Goal: Use online tool/utility: Use online tool/utility

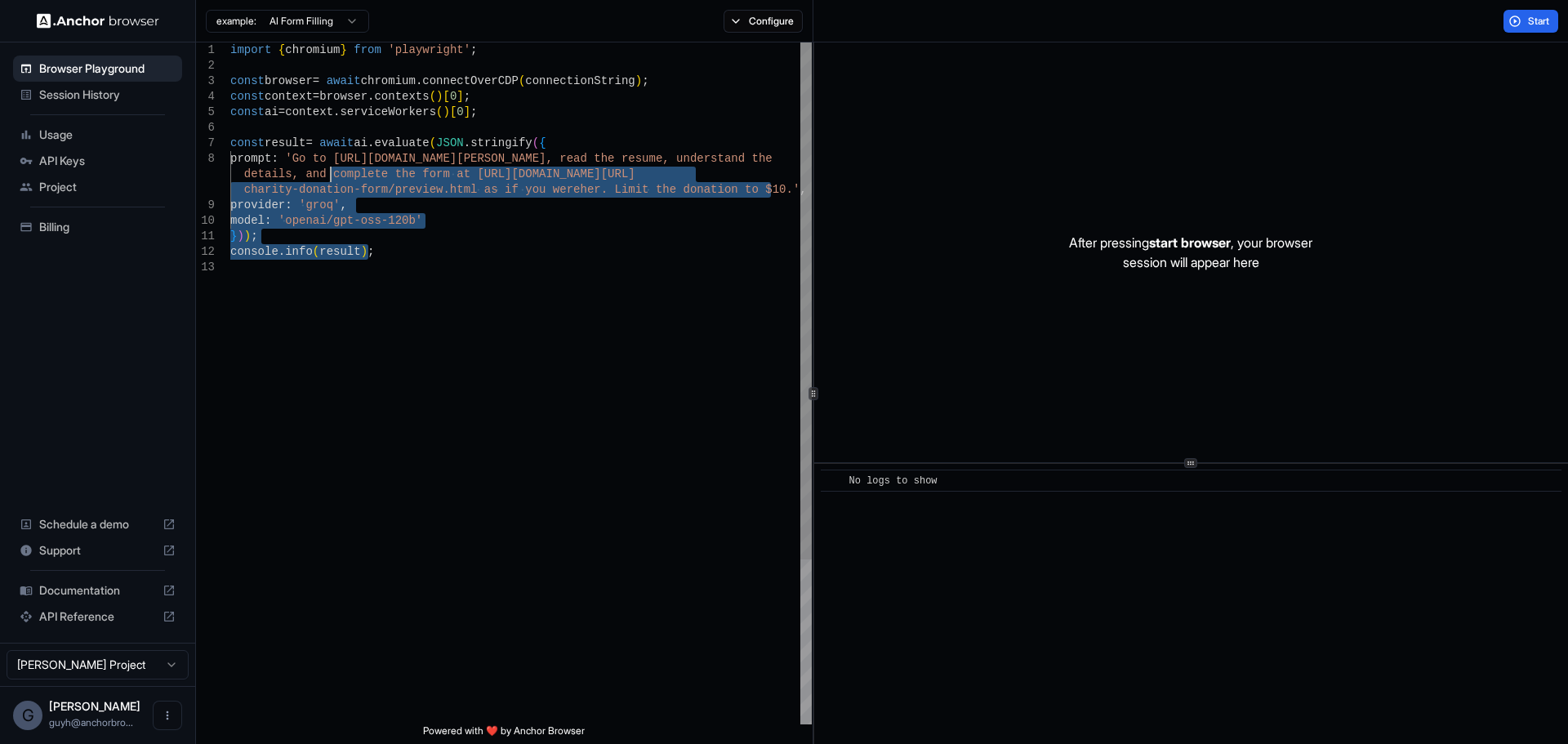
drag, startPoint x: 448, startPoint y: 282, endPoint x: 382, endPoint y: 181, distance: 120.7
click at [382, 181] on div "import { chromium } from 'playwright' ; const browser = await chromium . connec…" at bounding box center [521, 491] width 581 height 898
click at [383, 181] on div "import { chromium } from 'playwright' ; const browser = await chromium . connec…" at bounding box center [521, 491] width 581 height 898
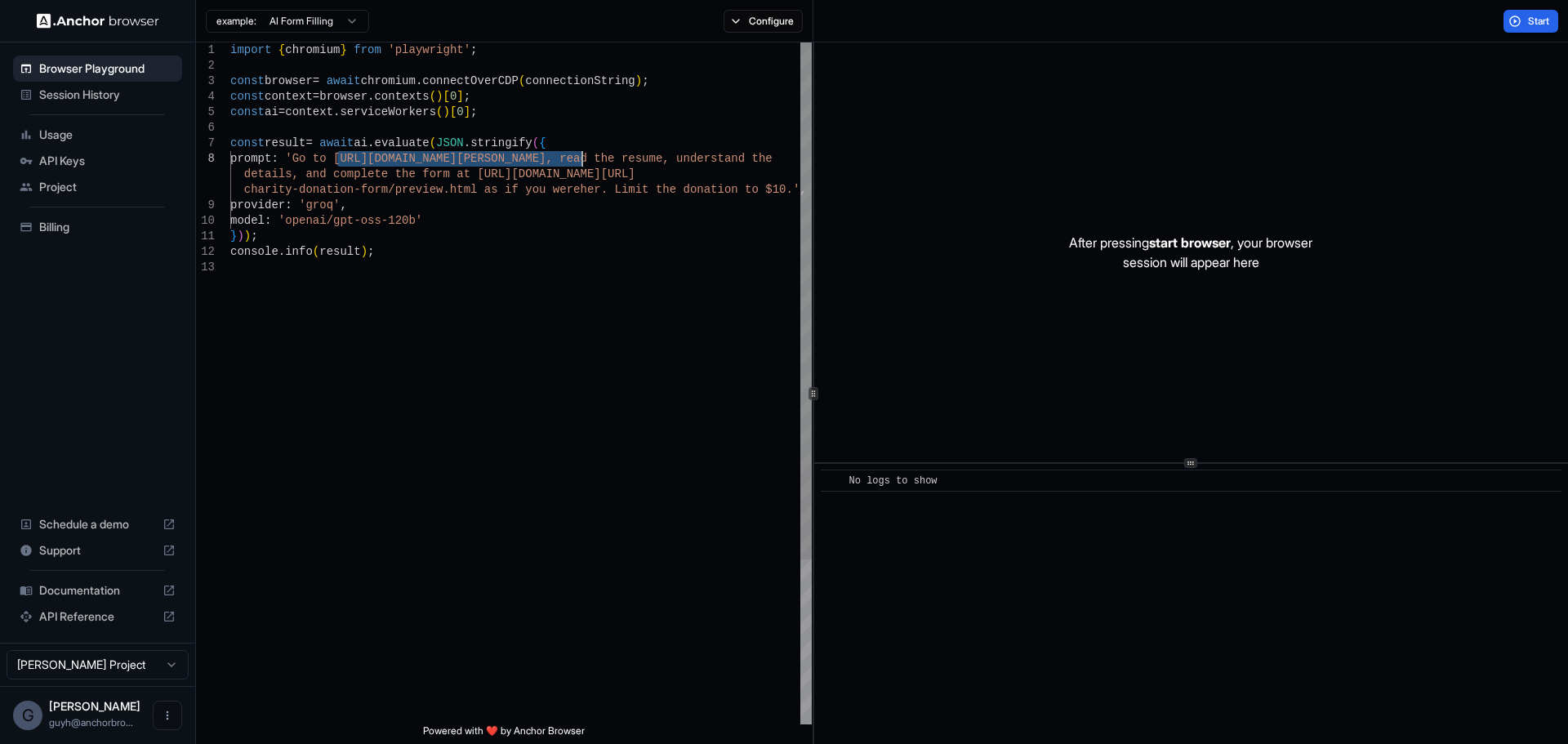
drag, startPoint x: 337, startPoint y: 158, endPoint x: 582, endPoint y: 158, distance: 245.0
click at [582, 158] on div "import { chromium } from 'playwright' ; const browser = await chromium . connec…" at bounding box center [521, 491] width 581 height 898
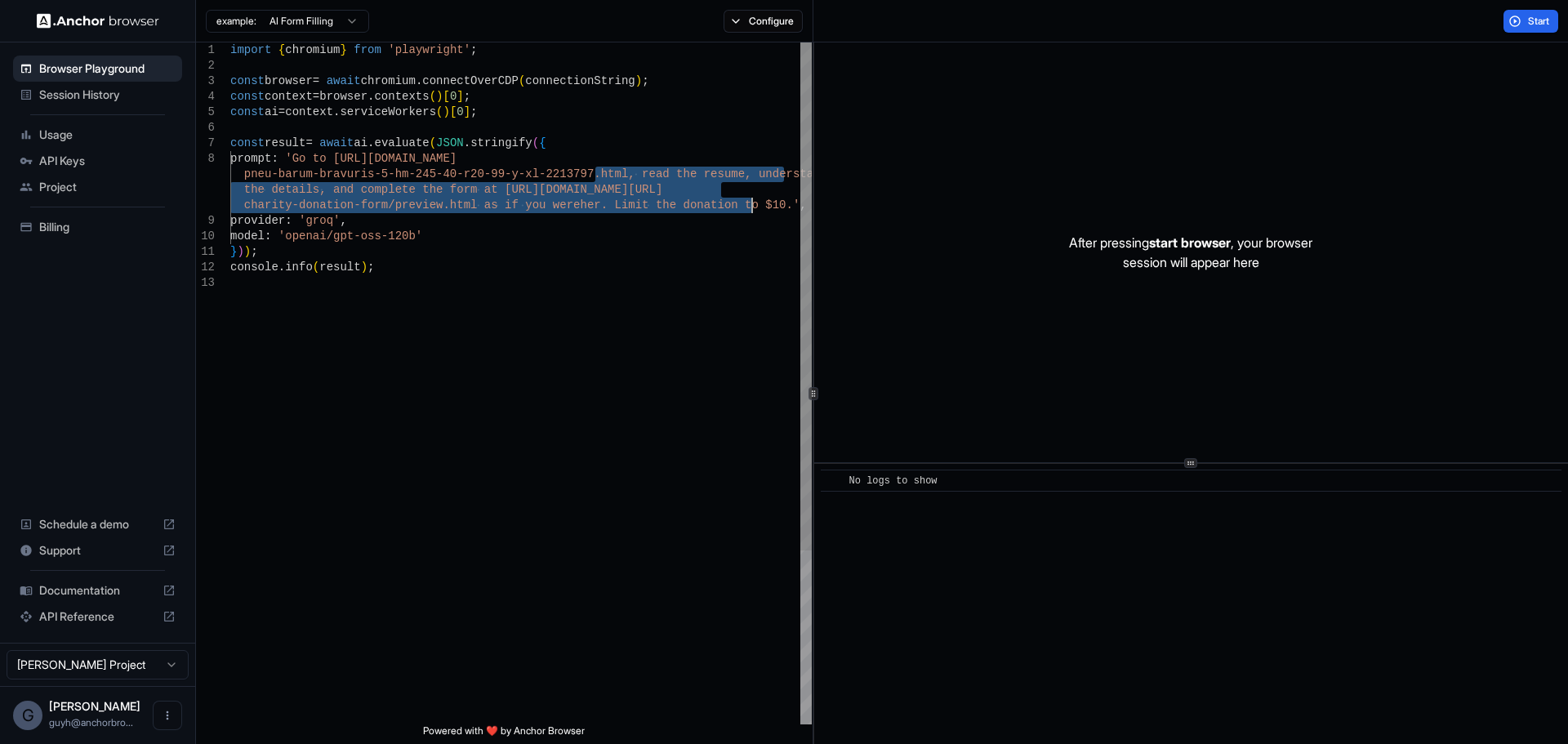
drag, startPoint x: 597, startPoint y: 175, endPoint x: 752, endPoint y: 209, distance: 158.7
click at [752, 209] on div "import { chromium } from 'playwright' ; const browser = await chromium . connec…" at bounding box center [521, 499] width 581 height 914
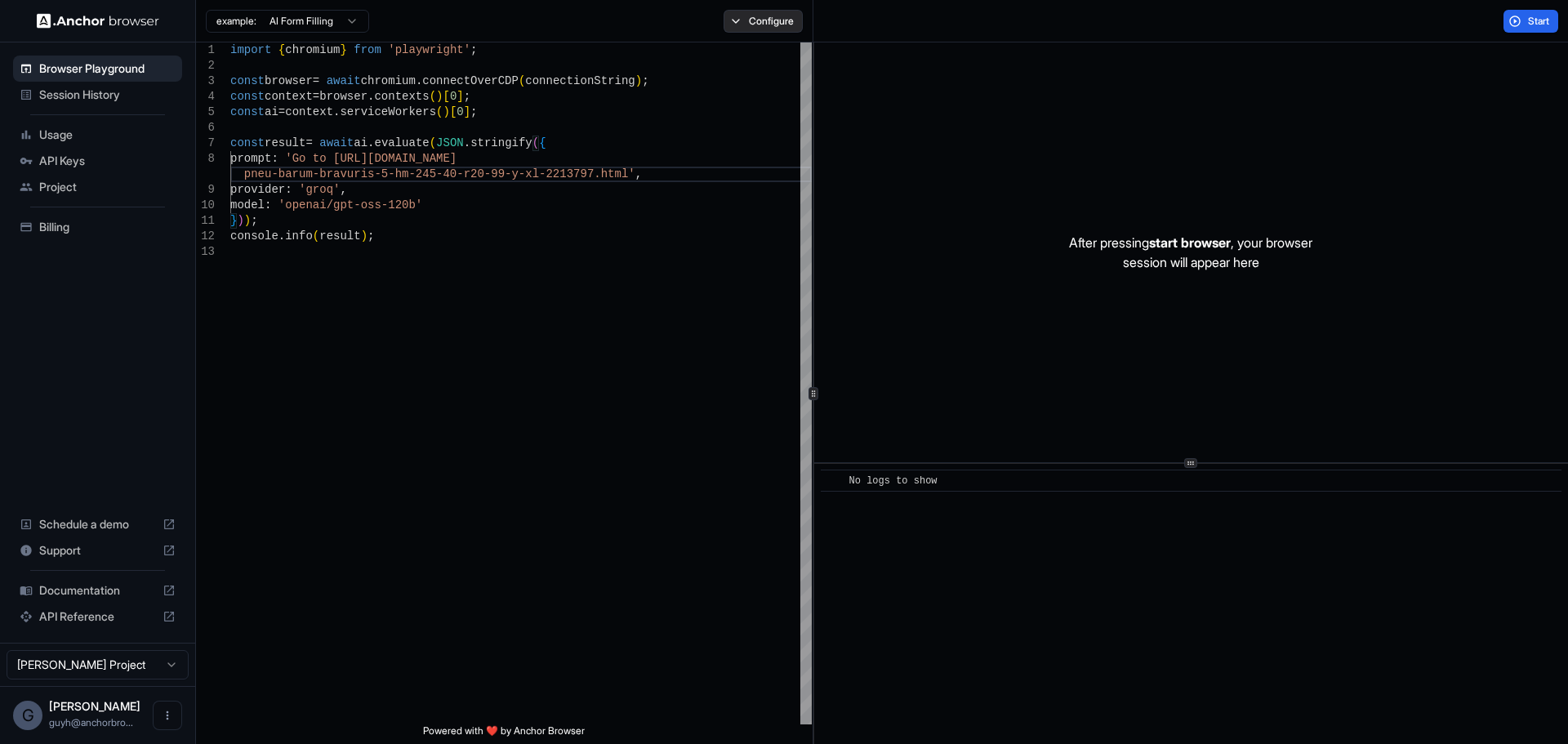
click at [748, 29] on button "Configure" at bounding box center [763, 21] width 79 height 23
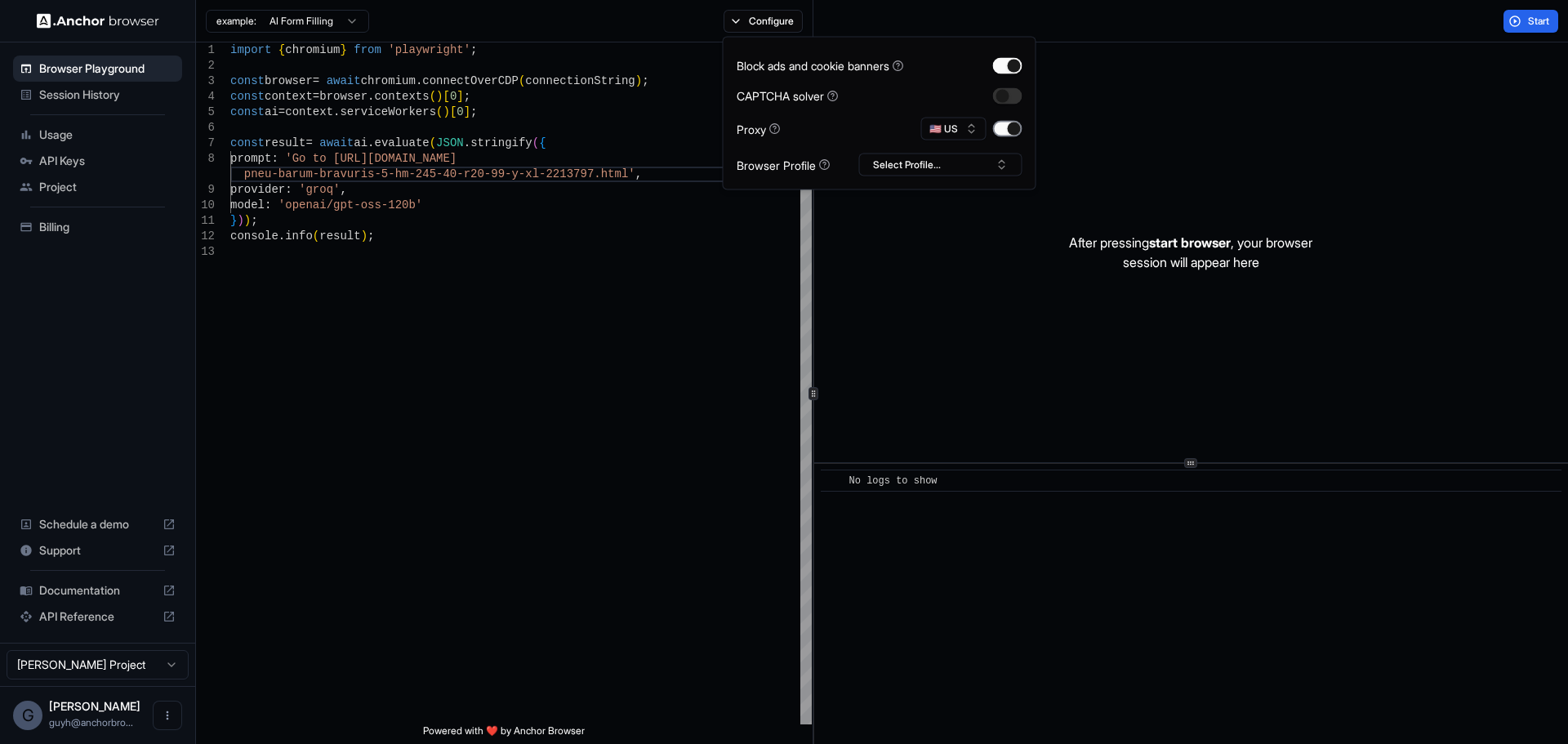
click at [1003, 128] on button "button" at bounding box center [1007, 128] width 30 height 17
click at [971, 130] on button "🇺🇸 US" at bounding box center [954, 128] width 65 height 23
click at [957, 342] on span "FR" at bounding box center [958, 346] width 12 height 13
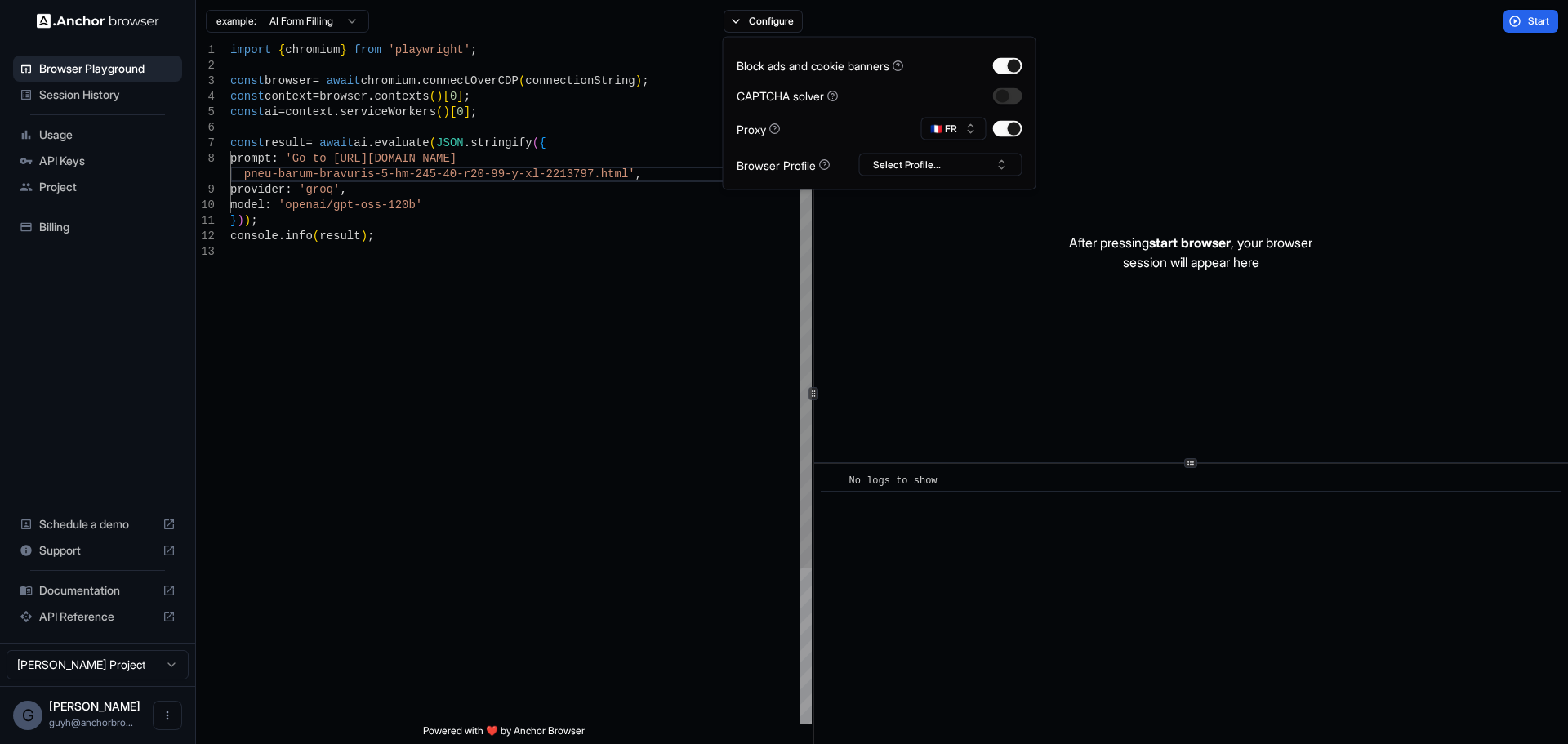
scroll to position [0, 0]
click at [744, 377] on div "import { chromium } from 'playwright' ; const browser = await chromium . connec…" at bounding box center [521, 484] width 581 height 883
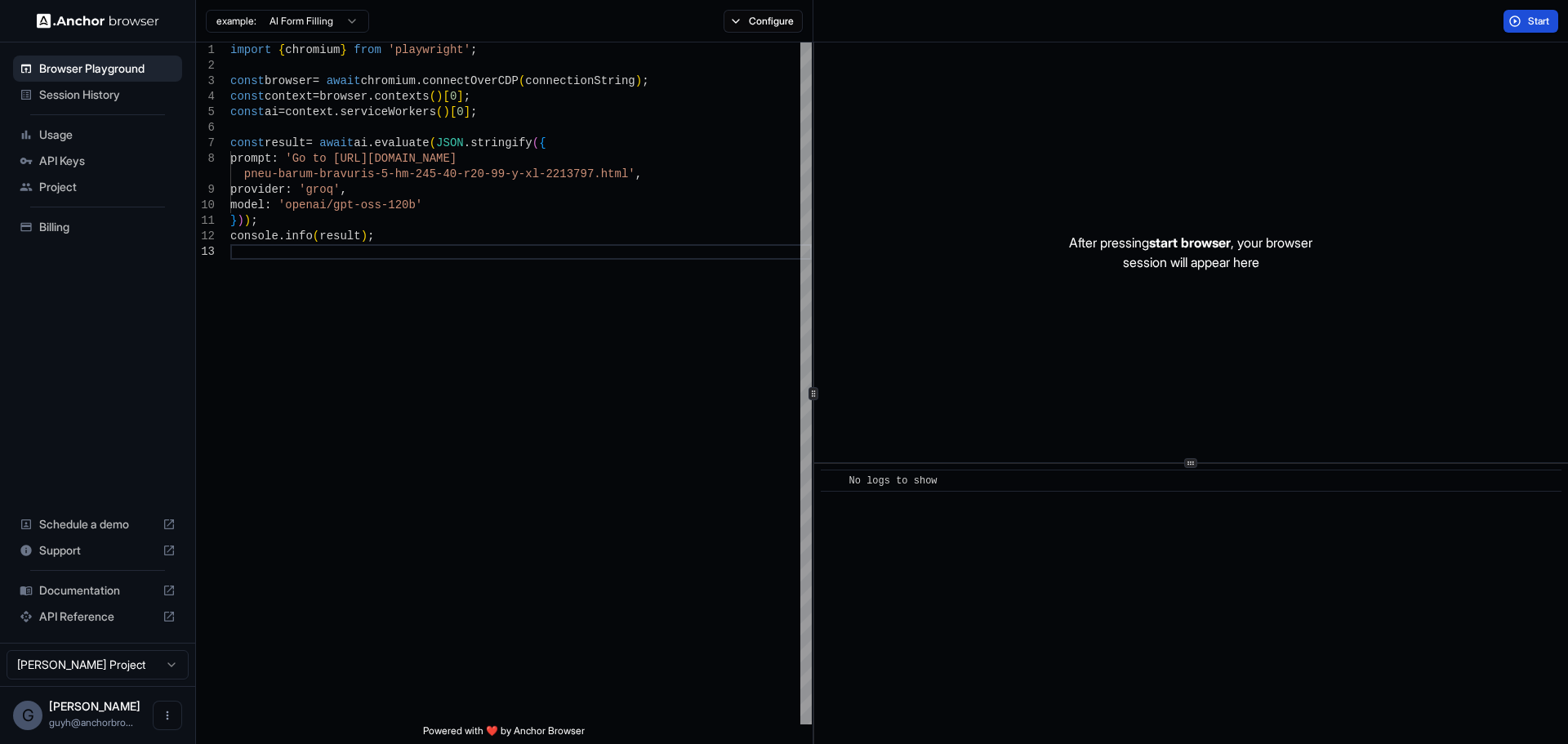
click at [1537, 20] on span "Start" at bounding box center [1538, 21] width 23 height 13
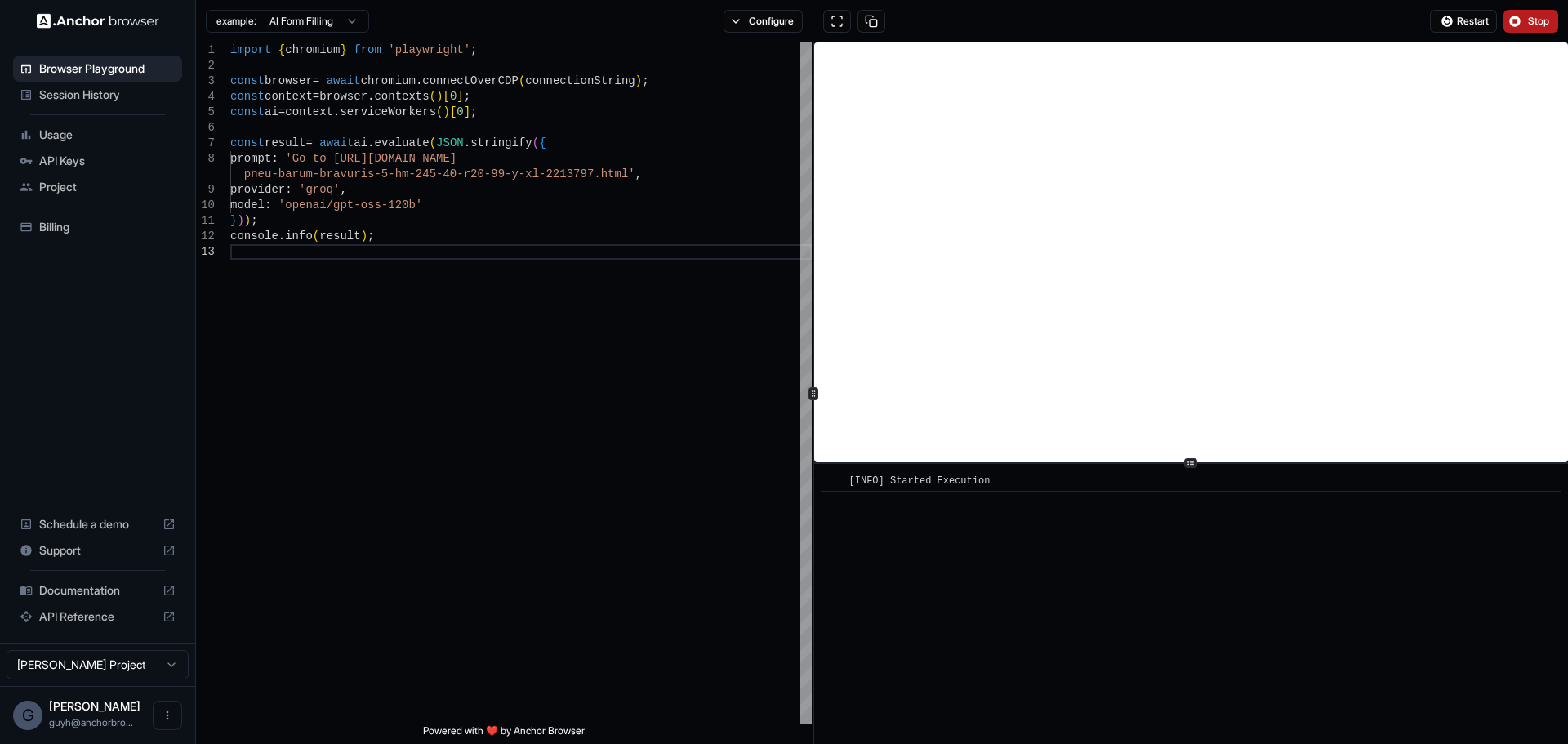
click at [105, 435] on div "Browser Playground Session History Usage API Keys Project Billing Schedule a de…" at bounding box center [97, 342] width 195 height 600
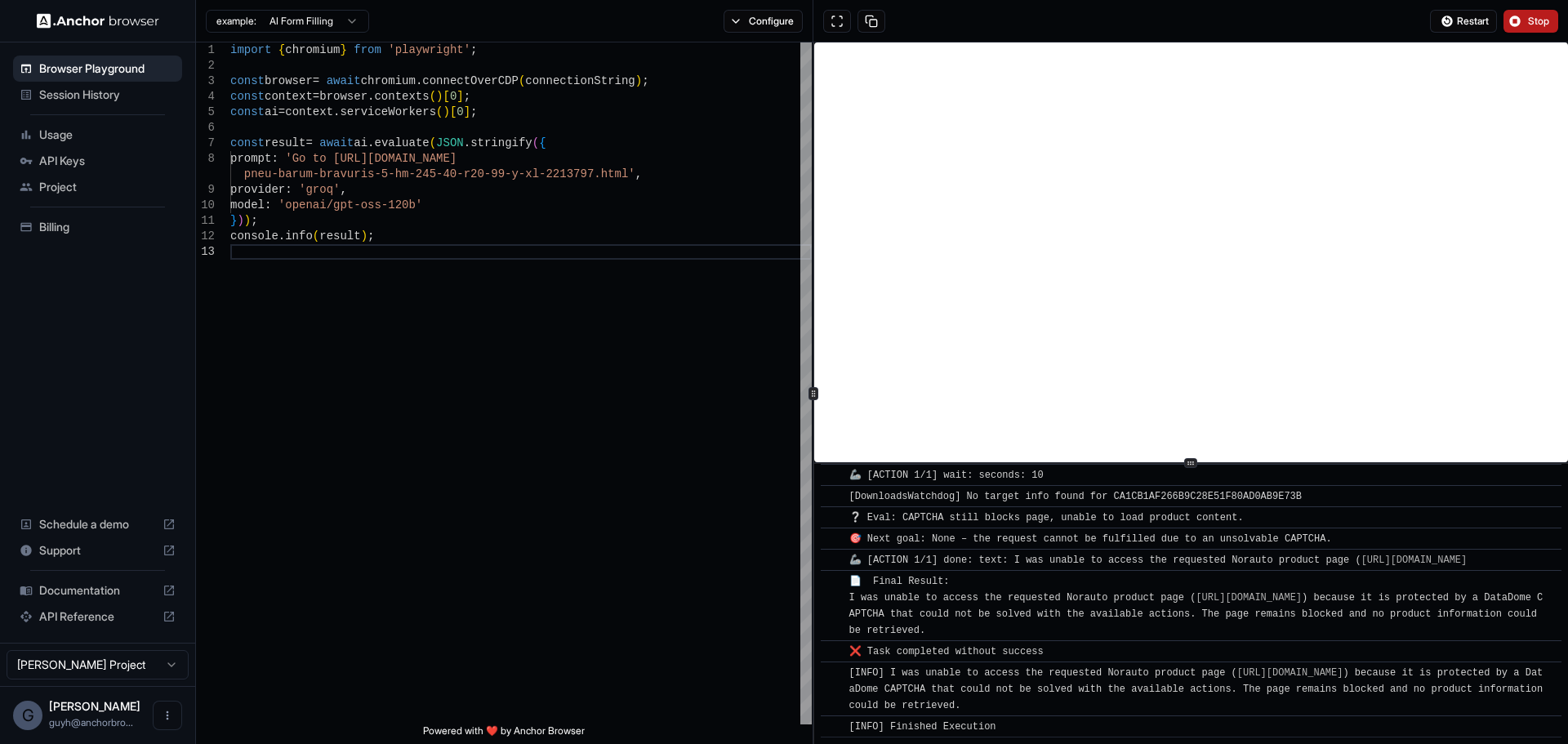
scroll to position [645, 0]
type textarea "**********"
drag, startPoint x: 594, startPoint y: 173, endPoint x: 337, endPoint y: 157, distance: 257.5
click at [337, 157] on div "import { chromium } from 'playwright' ; const browser = await chromium . connec…" at bounding box center [521, 484] width 581 height 883
